Goal: Complete application form

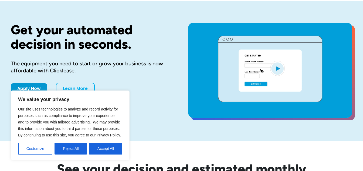
scroll to position [54, 0]
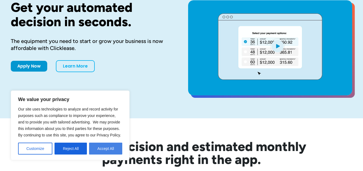
click at [112, 149] on button "Accept All" at bounding box center [105, 149] width 33 height 12
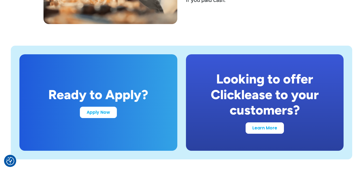
scroll to position [1054, 0]
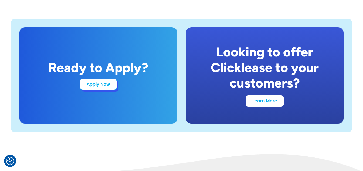
click at [97, 83] on link "Apply Now" at bounding box center [98, 84] width 37 height 11
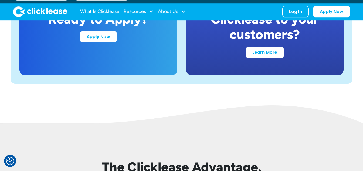
scroll to position [1054, 0]
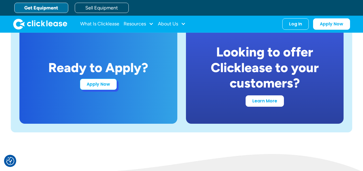
click at [104, 85] on link "Apply Now" at bounding box center [98, 84] width 37 height 11
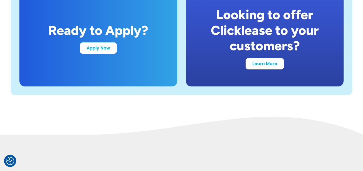
scroll to position [1027, 0]
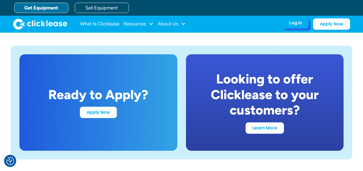
click at [290, 22] on div "Log In" at bounding box center [295, 22] width 13 height 5
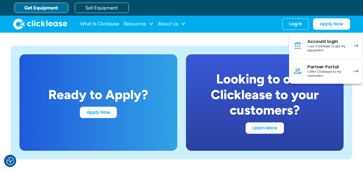
click at [49, 9] on link "Get Equipment" at bounding box center [41, 8] width 54 height 10
